Goal: Find contact information: Find contact information

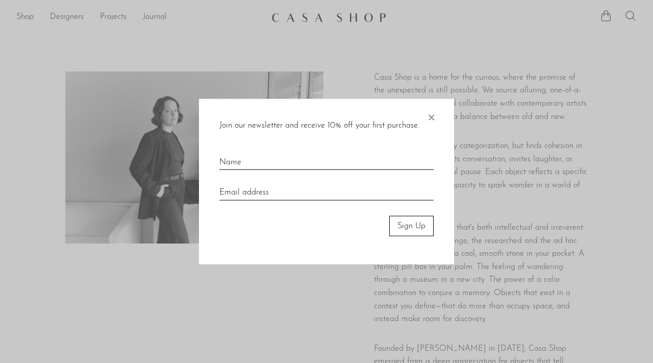
click at [431, 117] on span "×" at bounding box center [431, 115] width 10 height 33
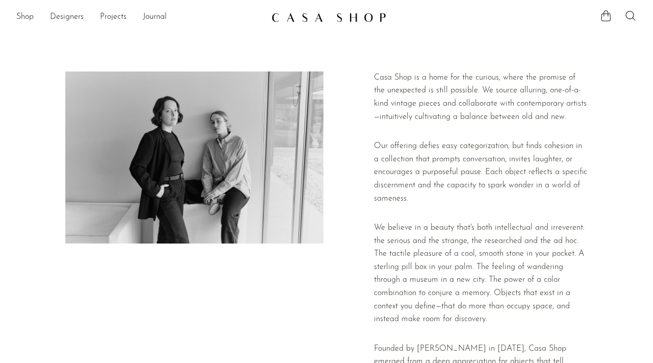
scroll to position [319, 0]
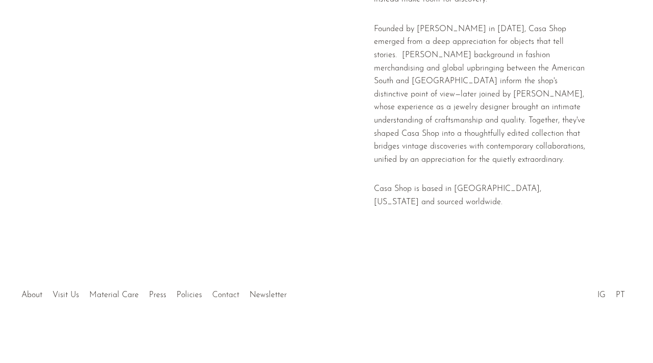
click at [224, 294] on link "Contact" at bounding box center [225, 295] width 27 height 8
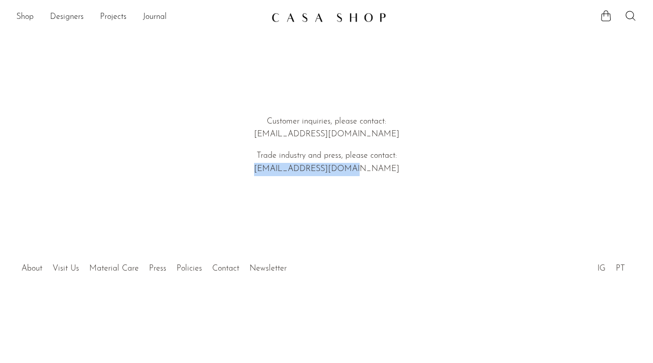
click at [277, 169] on p "Trade industry and press, please contact: [EMAIL_ADDRESS][DOMAIN_NAME]" at bounding box center [327, 163] width 292 height 26
